Goal: Transaction & Acquisition: Purchase product/service

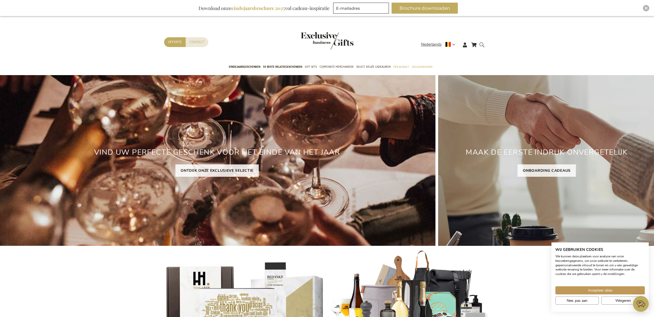
click at [480, 48] on div "Search" at bounding box center [482, 49] width 5 height 15
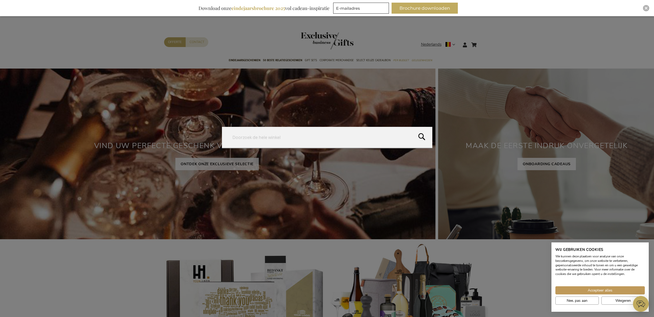
click at [482, 42] on form "Search Search" at bounding box center [482, 42] width 5 height 0
type input "delsey"
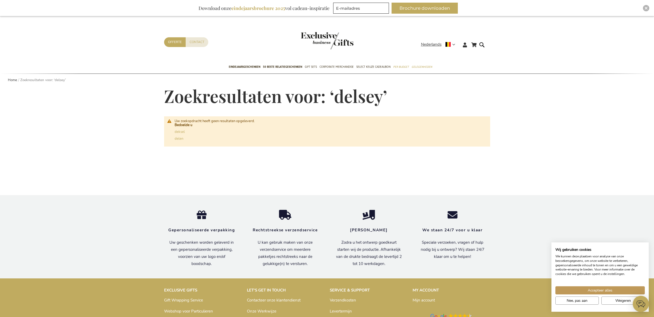
click at [91, 193] on div "Winkelwagen Winkelwagen Sluiten U heeft geen product(en) in uw winkelwagen. Ga …" at bounding box center [327, 219] width 654 height 406
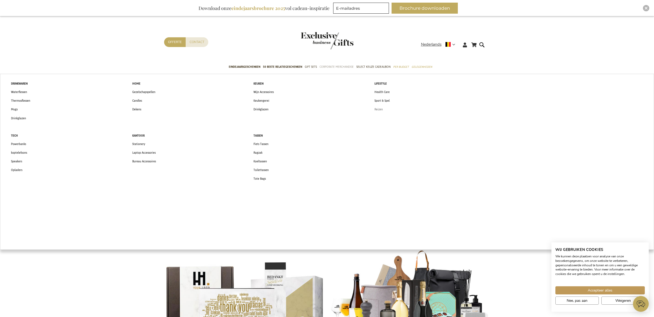
click at [378, 109] on span "Reizen" at bounding box center [378, 110] width 8 height 6
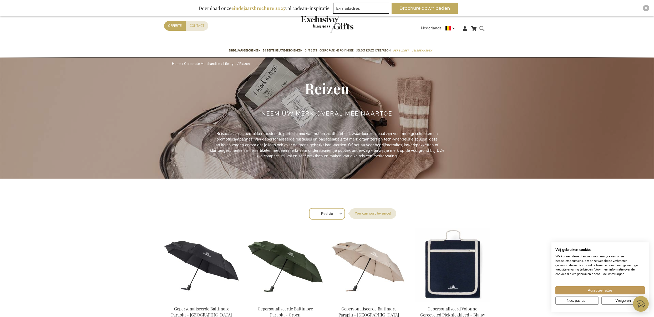
click at [485, 30] on form "Search Search" at bounding box center [482, 32] width 5 height 15
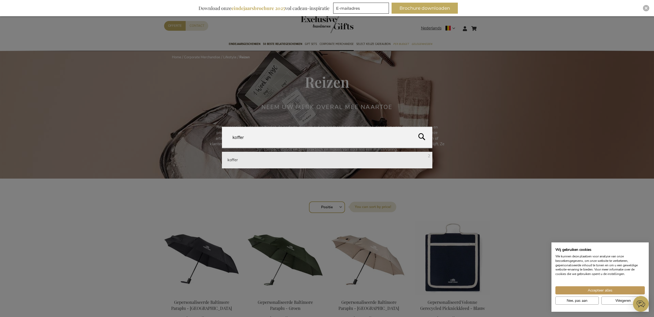
click at [423, 157] on li "koffer 2" at bounding box center [327, 160] width 210 height 17
type input "koffer"
